Goal: Information Seeking & Learning: Learn about a topic

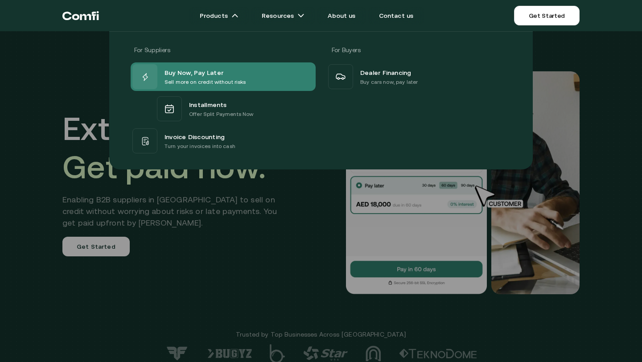
click at [218, 70] on span "Buy Now, Pay Later" at bounding box center [193, 72] width 59 height 11
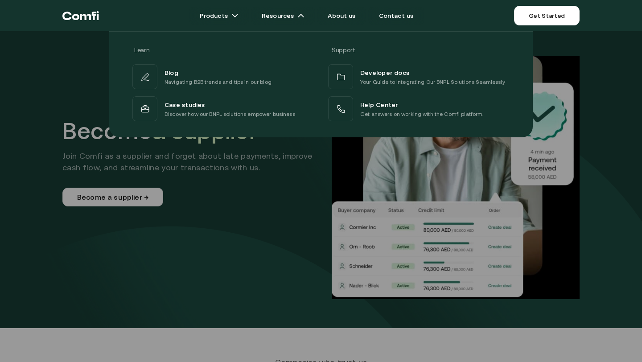
click at [601, 221] on div at bounding box center [321, 212] width 642 height 362
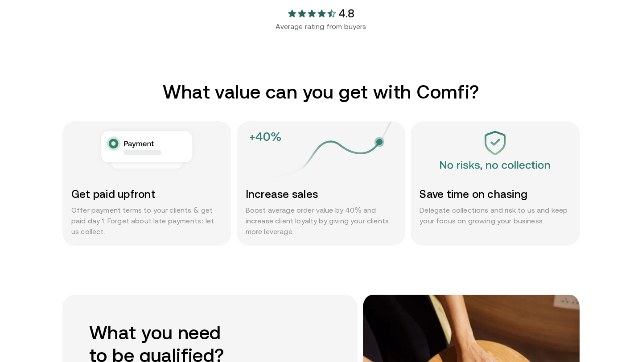
scroll to position [449, 0]
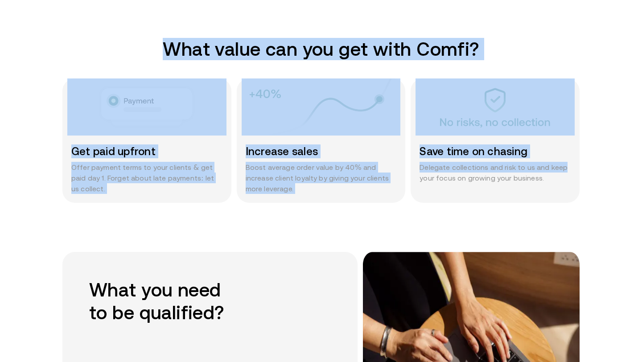
drag, startPoint x: 45, startPoint y: 45, endPoint x: 606, endPoint y: 162, distance: 573.0
click at [608, 163] on section "What value can you get with Comfi? Get paid upfront Offer payment terms to your…" at bounding box center [321, 145] width 642 height 214
click at [301, 199] on div "Increase sales Boost average order value by 40% and increase client loyalty by …" at bounding box center [321, 168] width 169 height 67
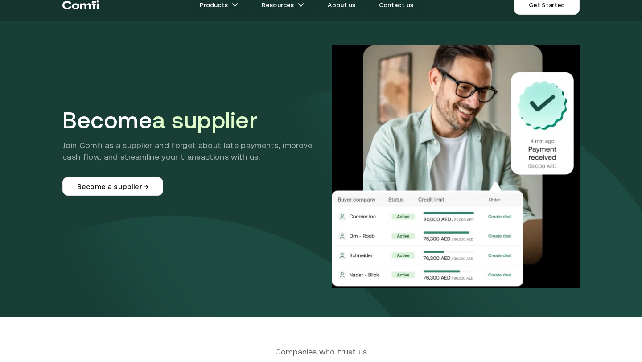
scroll to position [0, 0]
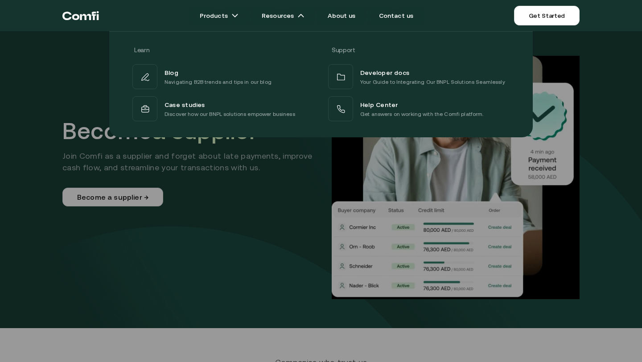
click at [229, 238] on div at bounding box center [321, 212] width 642 height 362
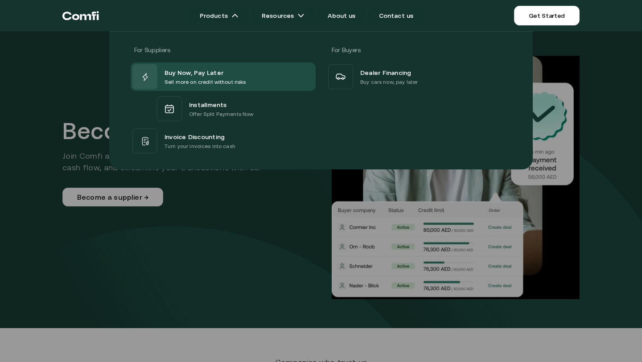
click at [88, 14] on icon "Return to the top of the Comfi home page" at bounding box center [85, 17] width 11 height 6
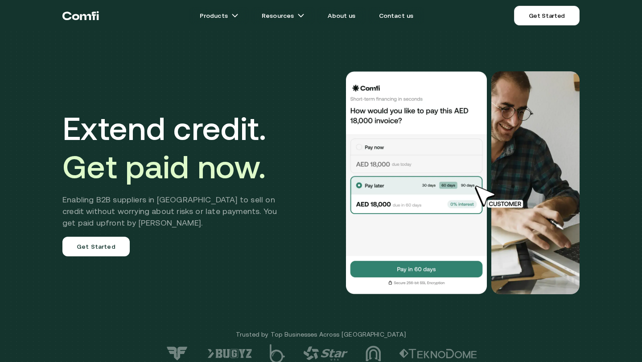
click at [396, 178] on img at bounding box center [416, 182] width 143 height 223
click at [452, 280] on img at bounding box center [416, 182] width 143 height 223
